Goal: Register for event/course

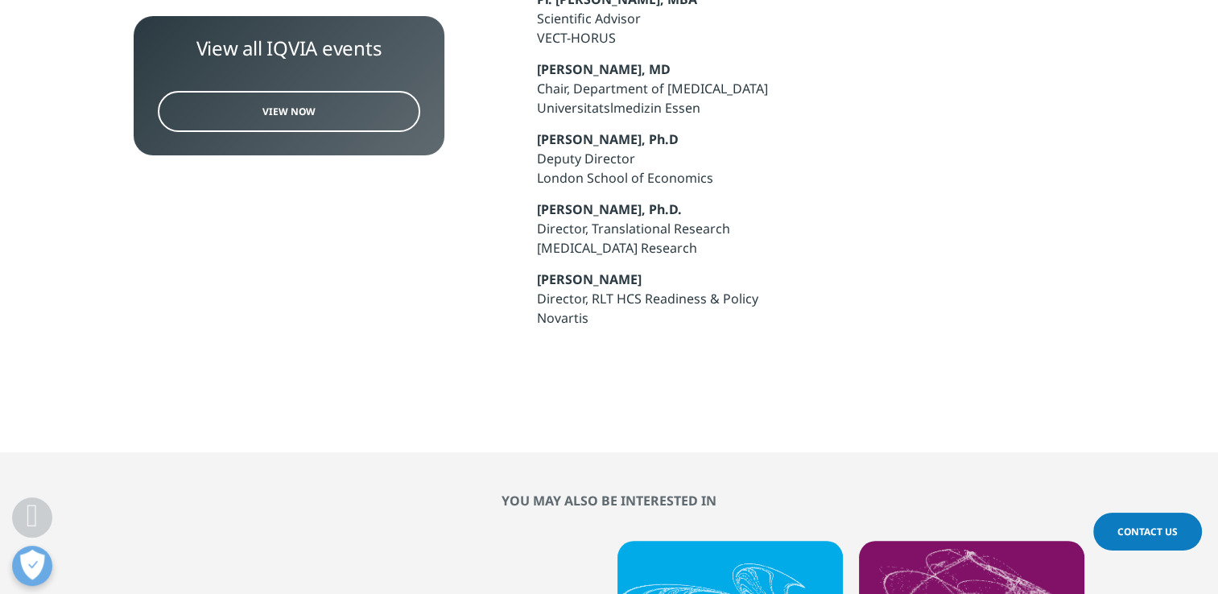
scroll to position [1208, 0]
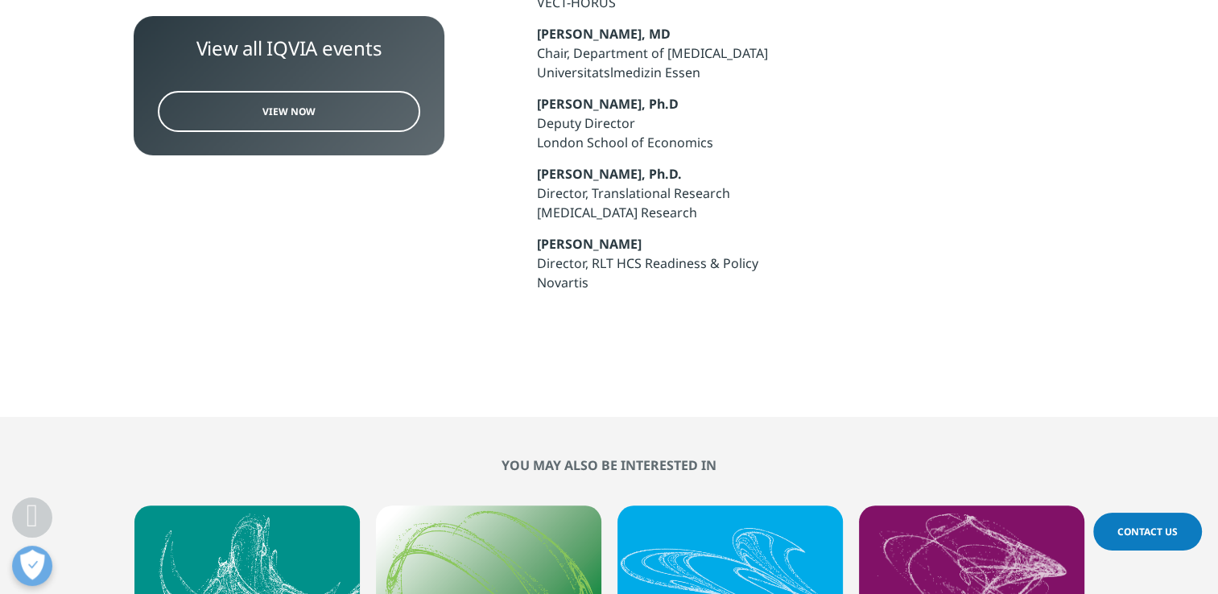
click at [654, 236] on p "[PERSON_NAME] Director, RLT HCS Readiness & Policy Novartis" at bounding box center [810, 269] width 547 height 70
drag, startPoint x: 649, startPoint y: 246, endPoint x: 531, endPoint y: 246, distance: 118.4
drag, startPoint x: 531, startPoint y: 246, endPoint x: 557, endPoint y: 242, distance: 26.9
copy strong "[PERSON_NAME]"
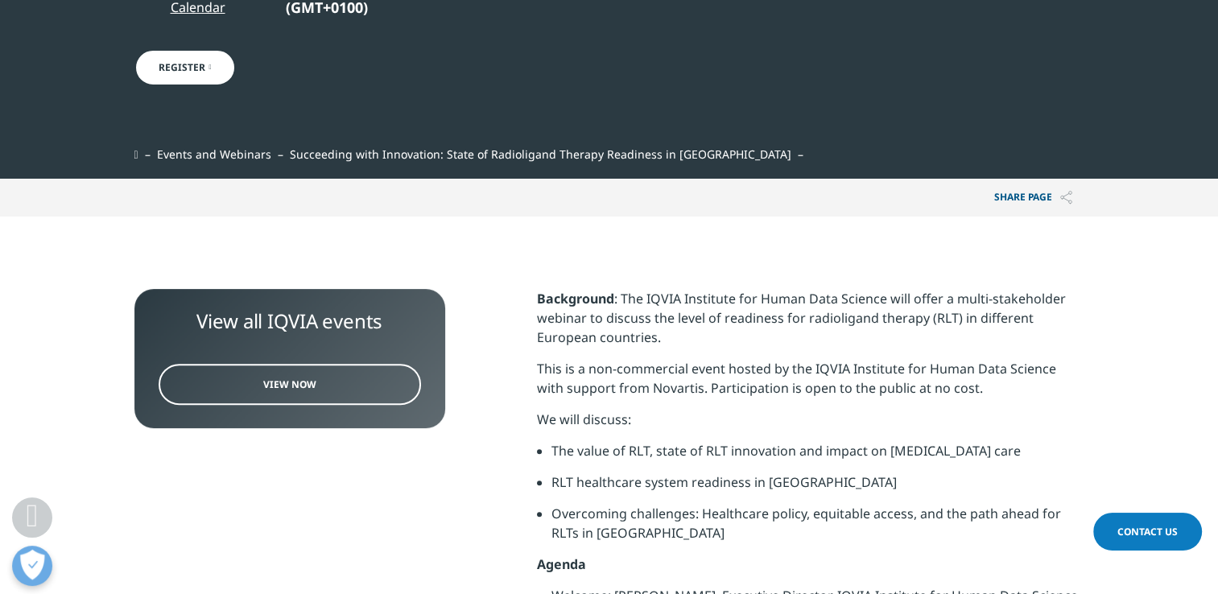
scroll to position [403, 0]
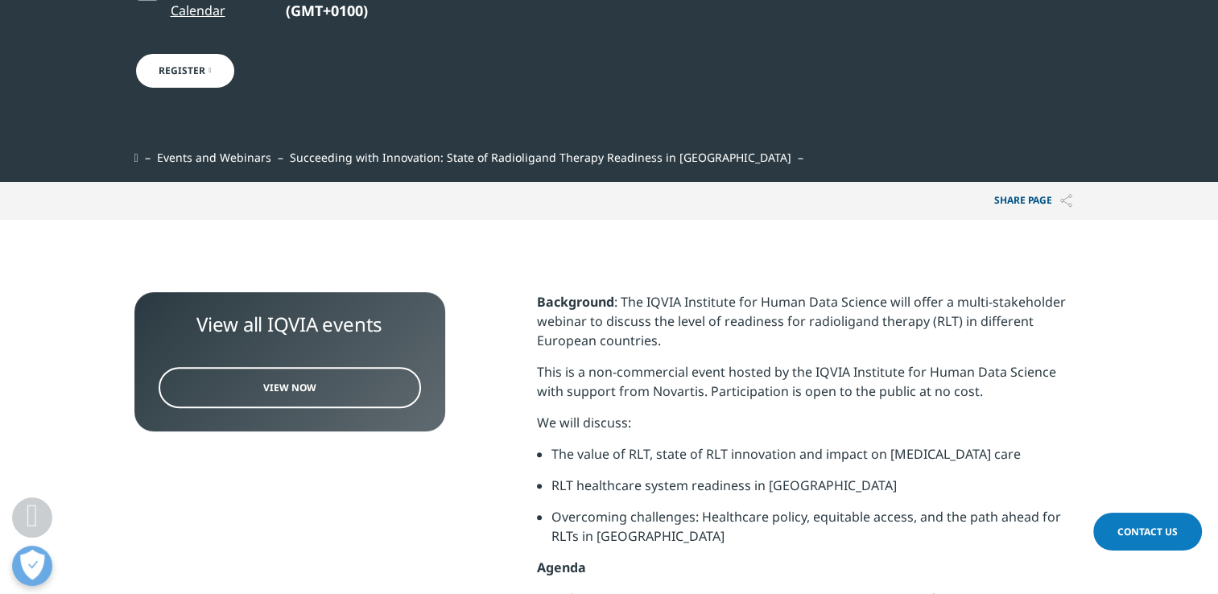
click at [292, 387] on span "View Now" at bounding box center [289, 388] width 53 height 14
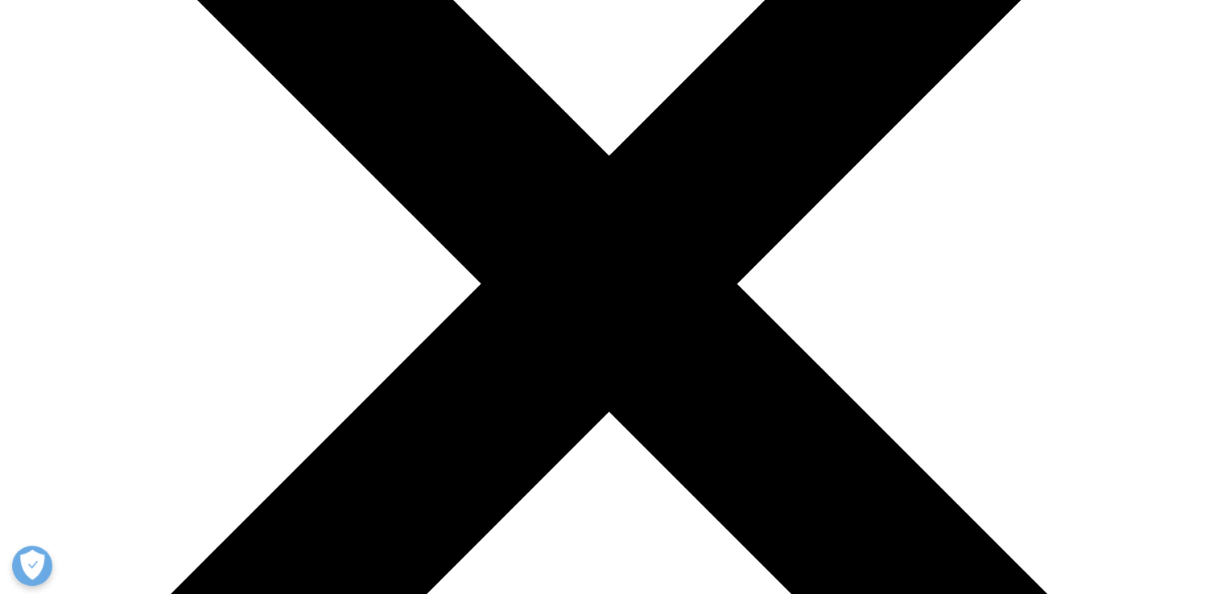
scroll to position [322, 0]
